Goal: Check status

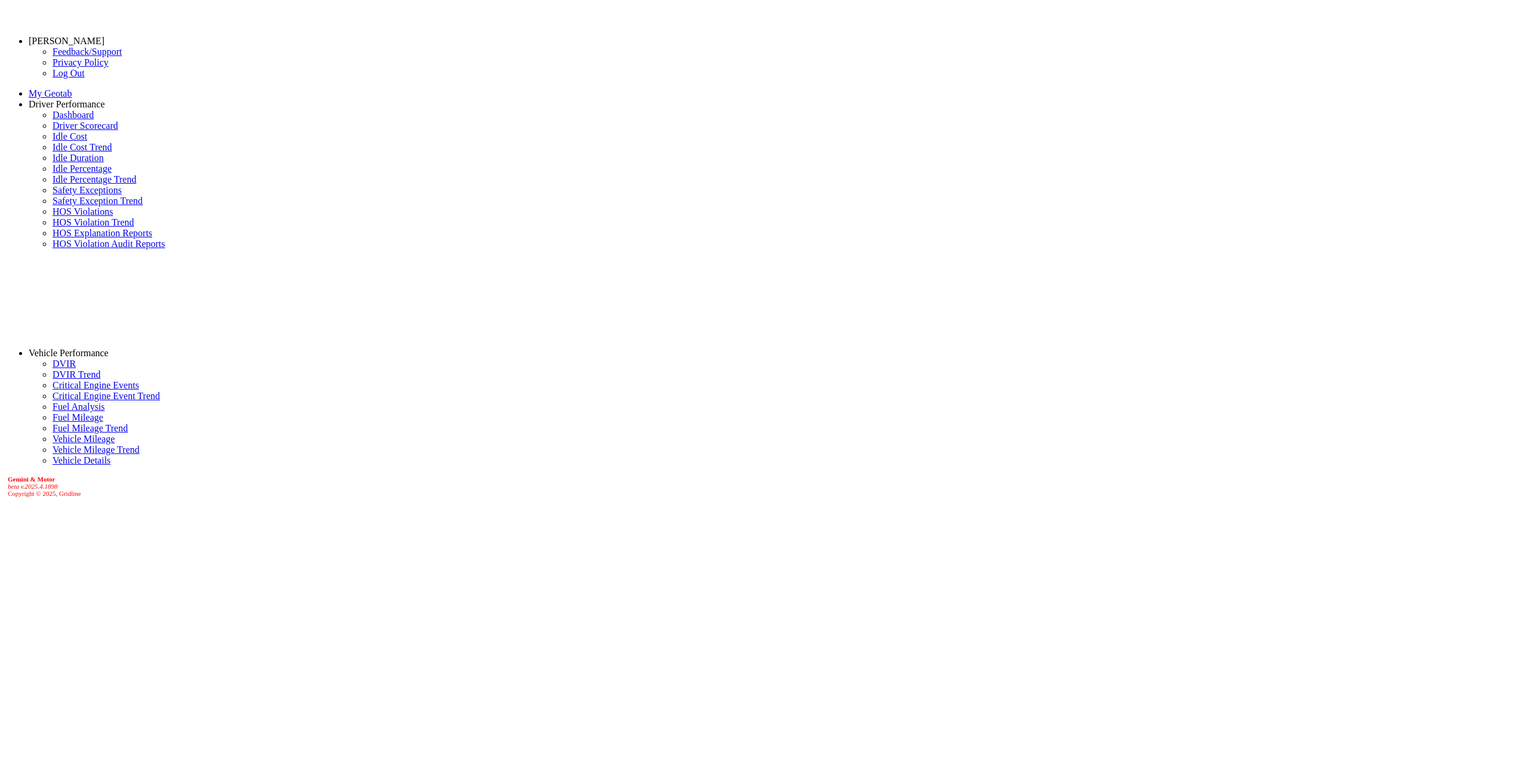
select select "******"
select select "**********"
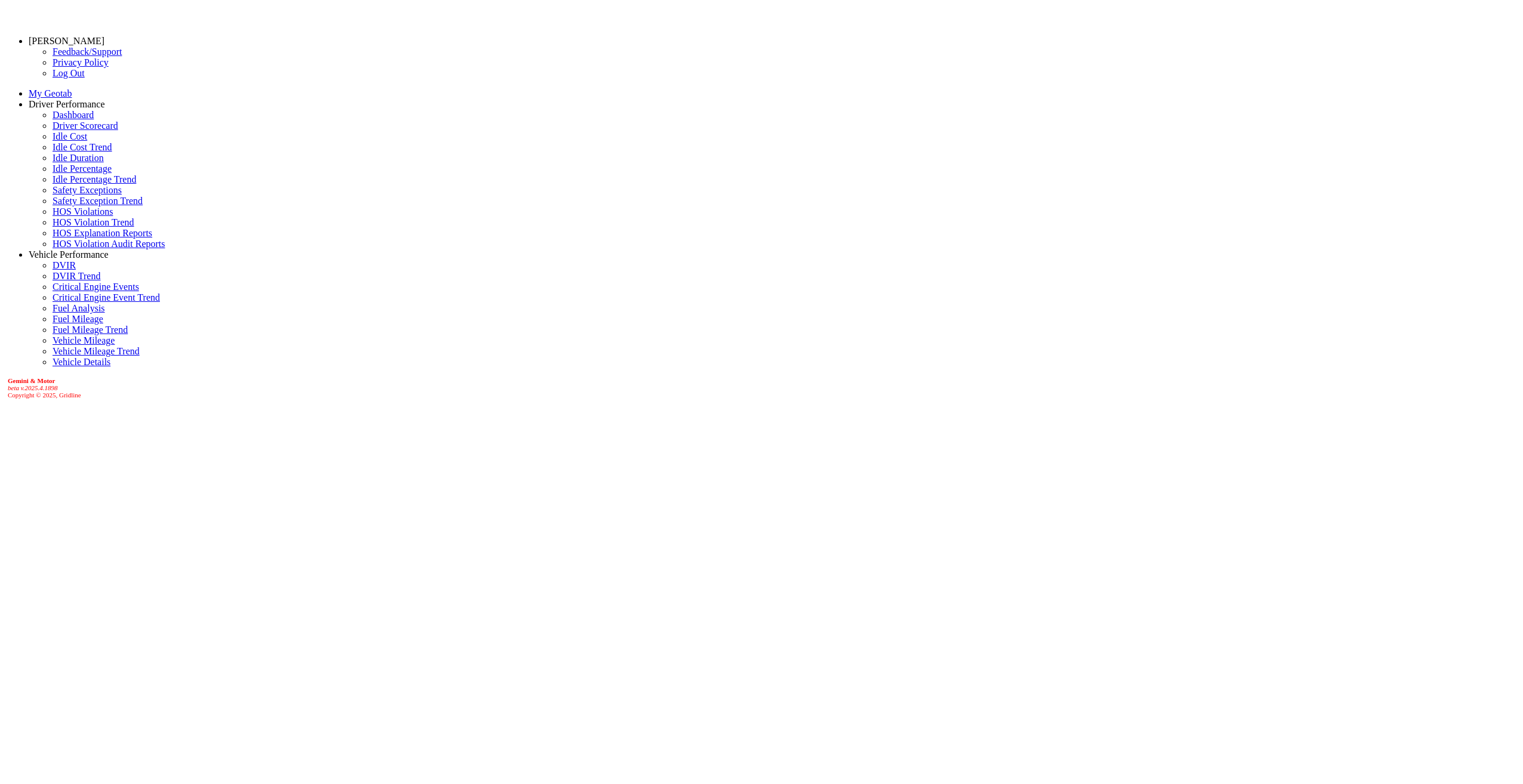
click at [54, 131] on link "Driver Scorecard" at bounding box center [85, 126] width 66 height 10
